Goal: Register for event/course

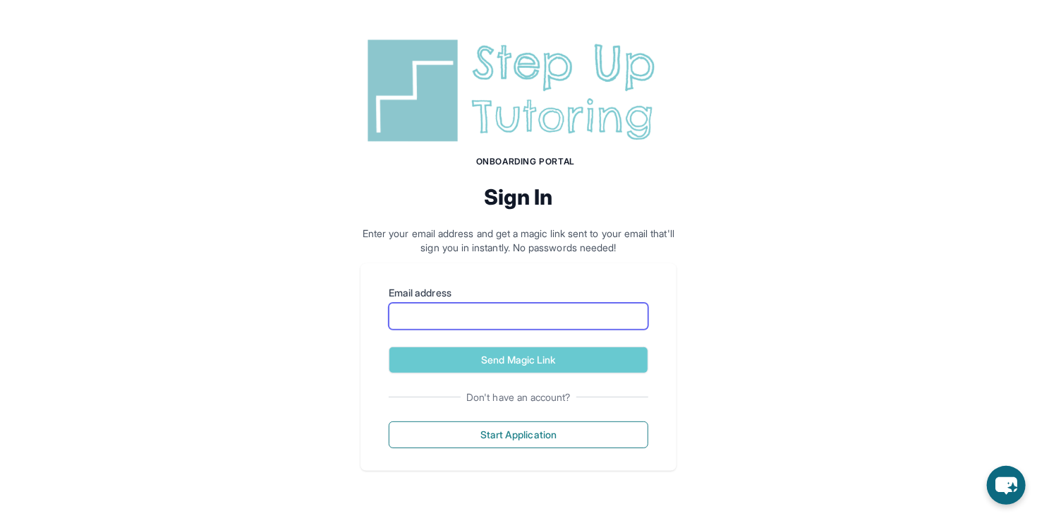
click at [505, 304] on input "Email address" at bounding box center [519, 316] width 260 height 27
type input "**********"
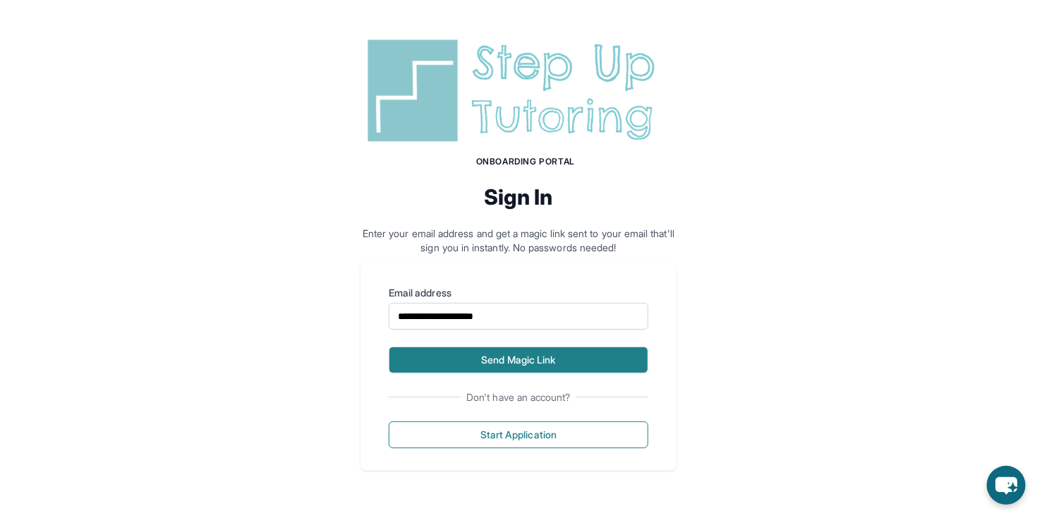
click at [502, 363] on button "Send Magic Link" at bounding box center [519, 359] width 260 height 27
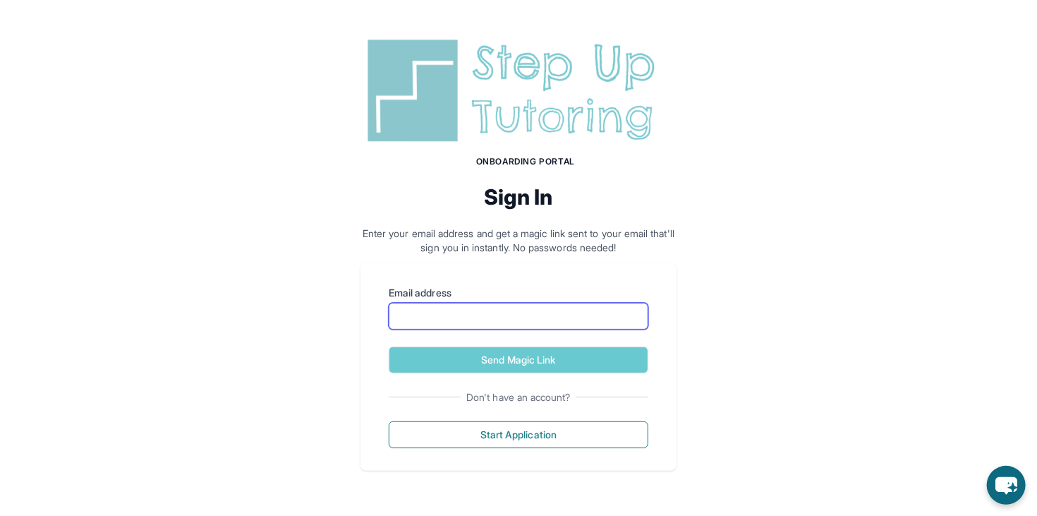
click at [521, 325] on input "Email address" at bounding box center [519, 316] width 260 height 27
type input "**********"
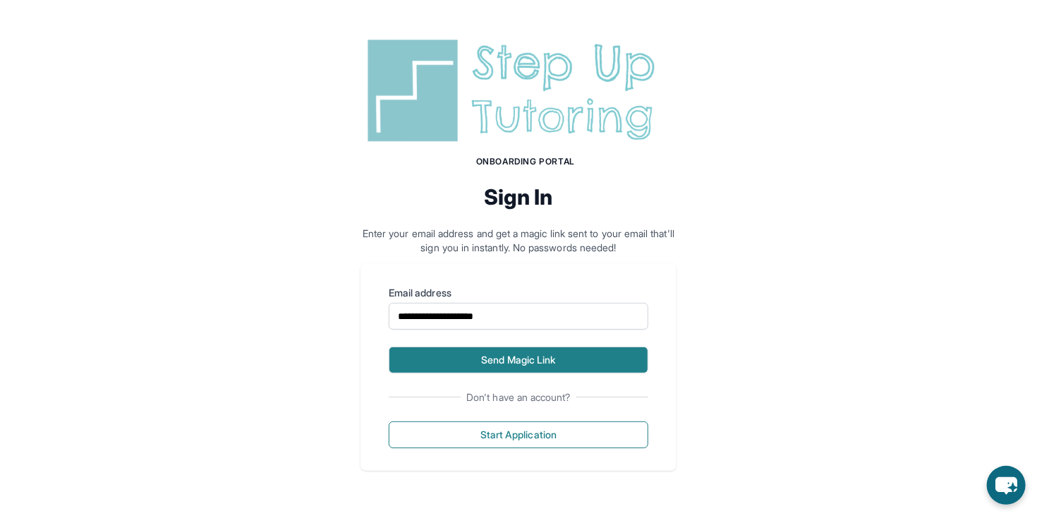
click at [494, 364] on button "Send Magic Link" at bounding box center [519, 359] width 260 height 27
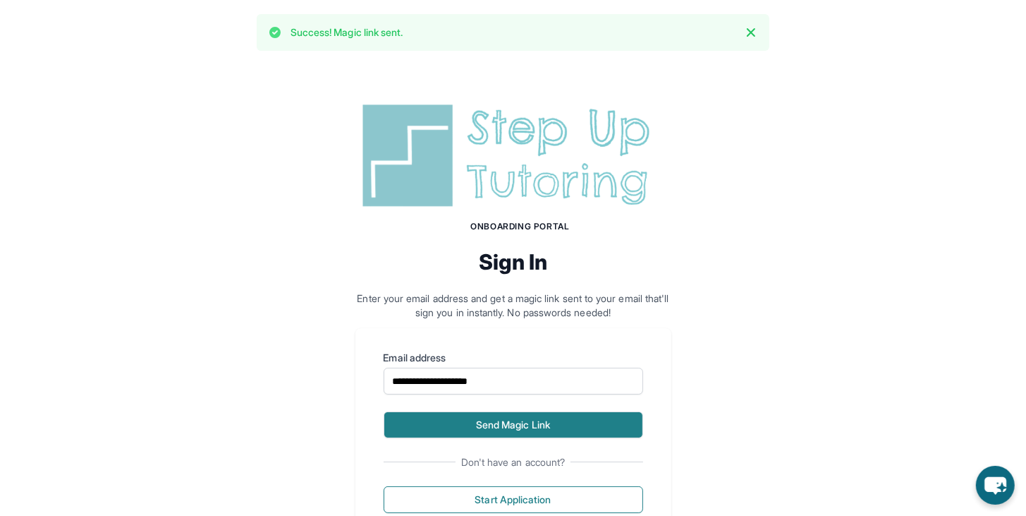
click at [499, 428] on button "Send Magic Link" at bounding box center [514, 424] width 260 height 27
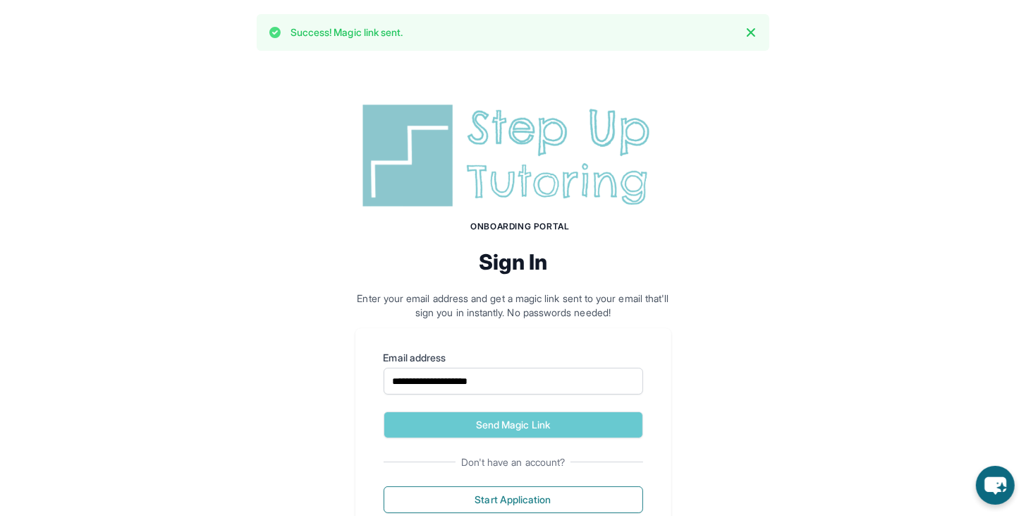
scroll to position [53, 0]
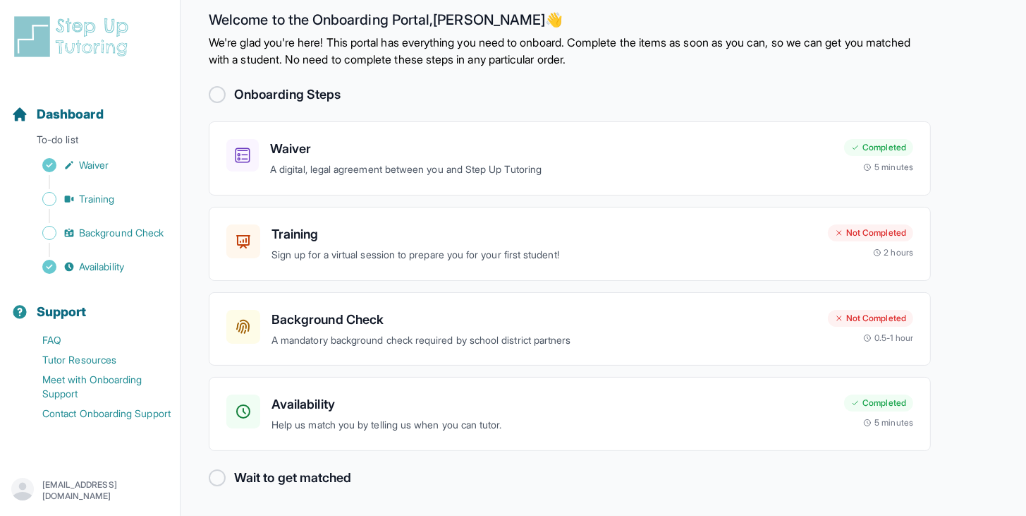
scroll to position [16, 0]
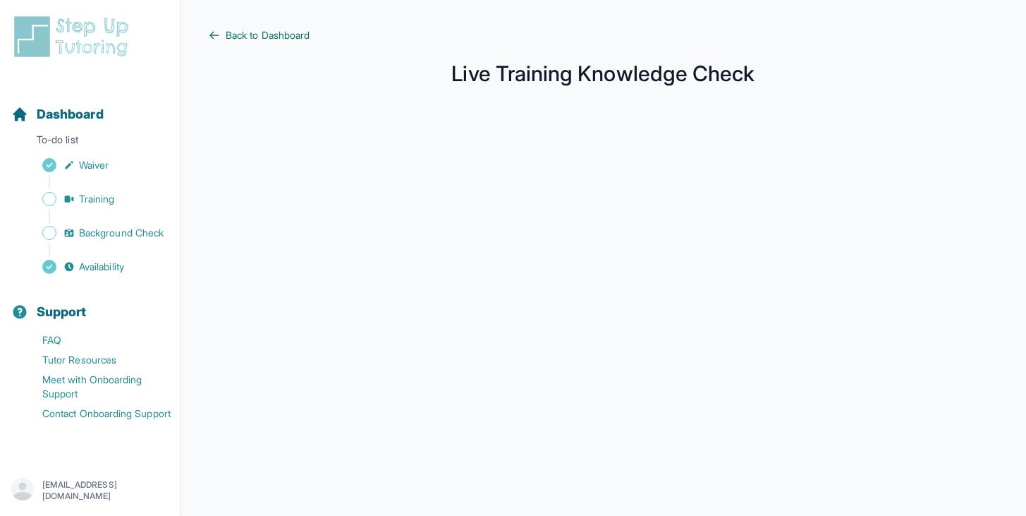
click at [241, 34] on span "Back to Dashboard" at bounding box center [268, 35] width 84 height 14
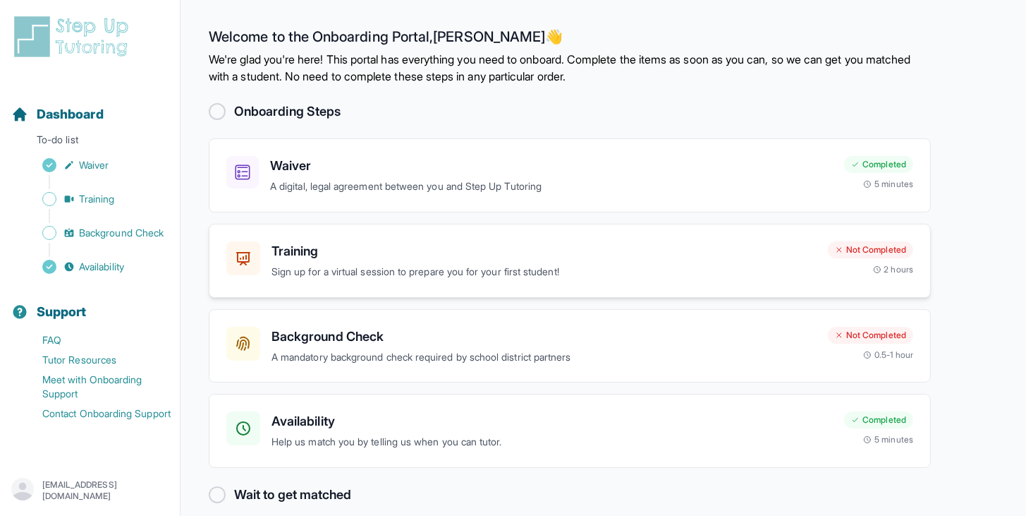
click at [218, 273] on div "Training Sign up for a virtual session to prepare you for your first student! N…" at bounding box center [570, 261] width 722 height 74
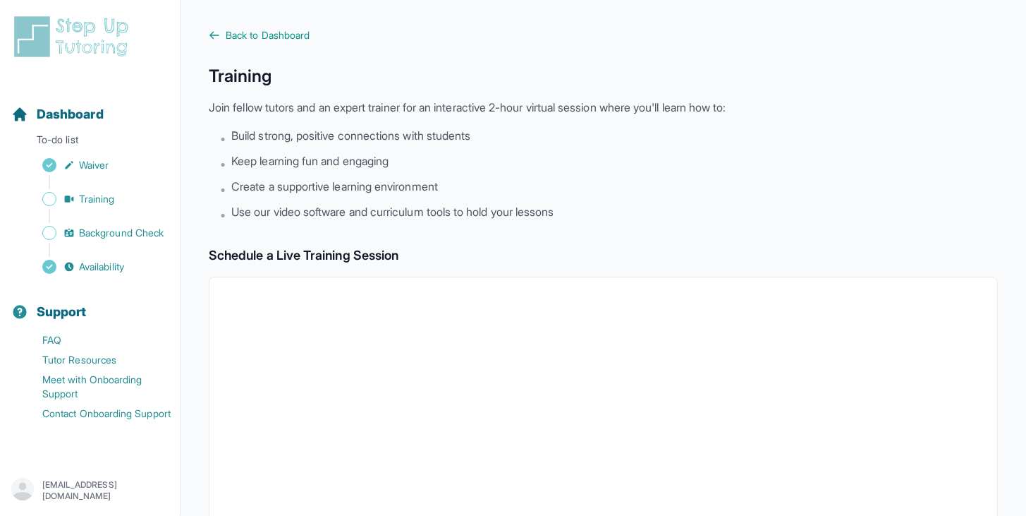
click at [225, 37] on link "Back to Dashboard" at bounding box center [603, 35] width 789 height 14
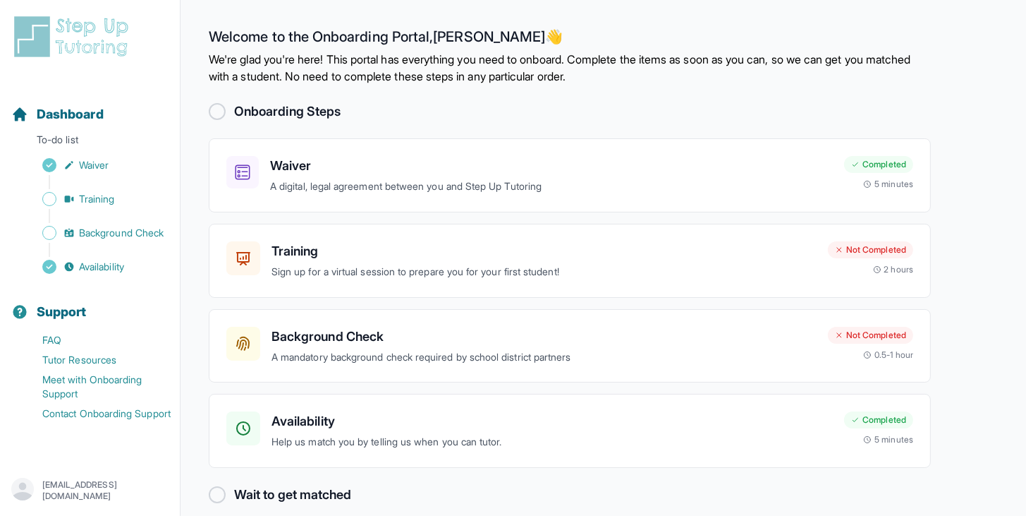
scroll to position [16, 0]
